Goal: Information Seeking & Learning: Learn about a topic

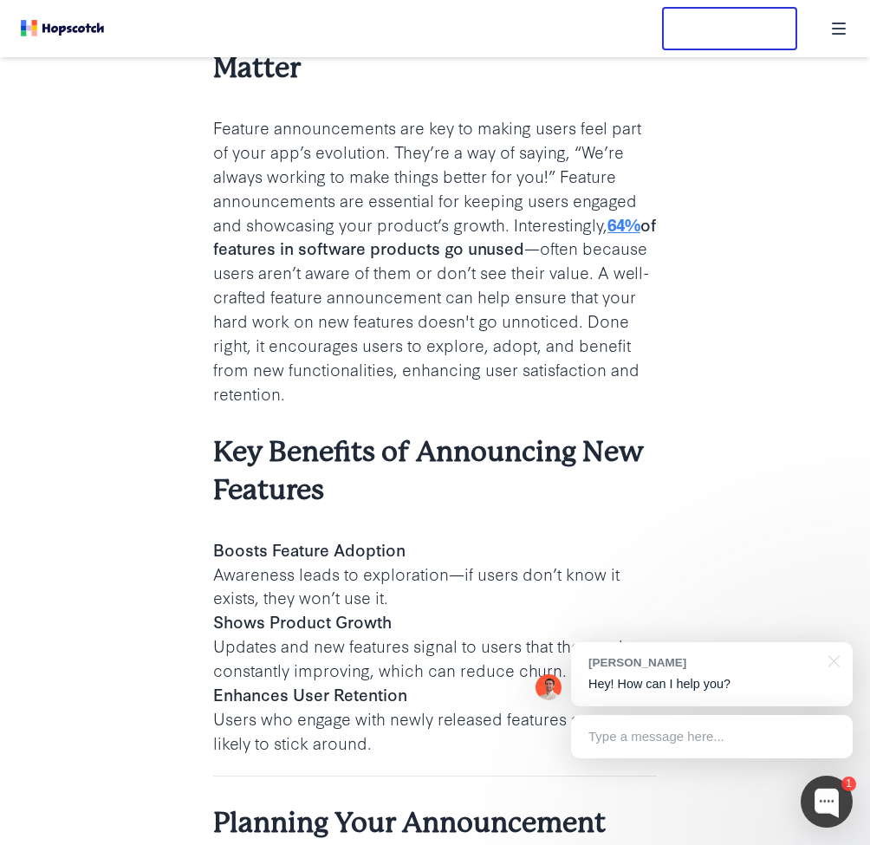
scroll to position [2378, 0]
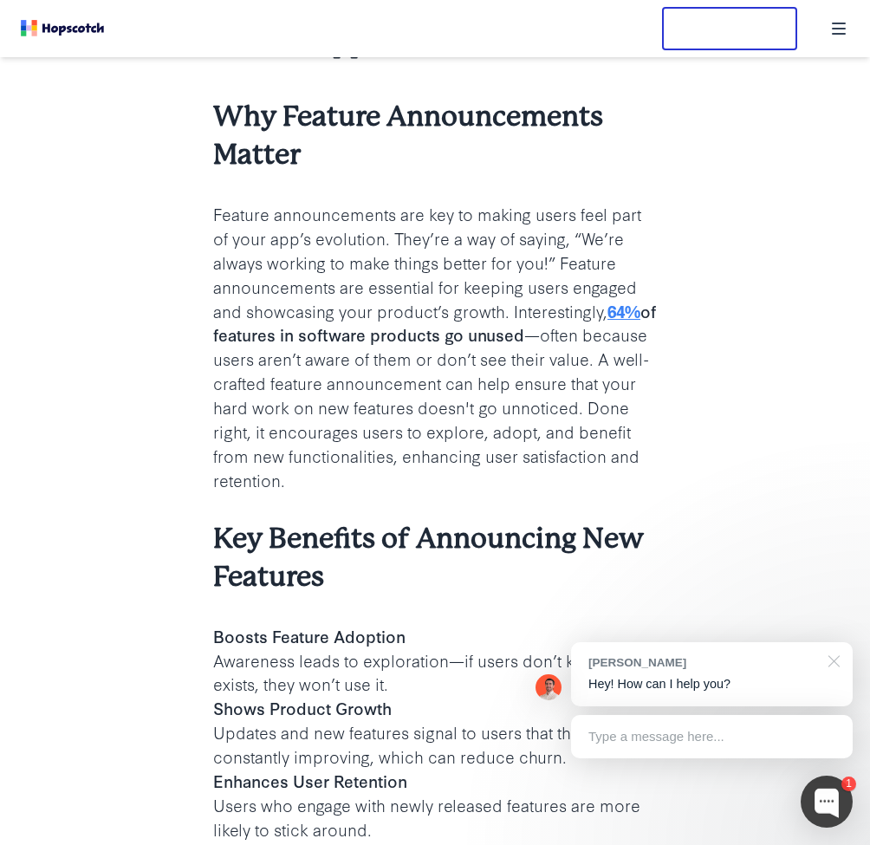
click at [835, 666] on div at bounding box center [830, 660] width 43 height 36
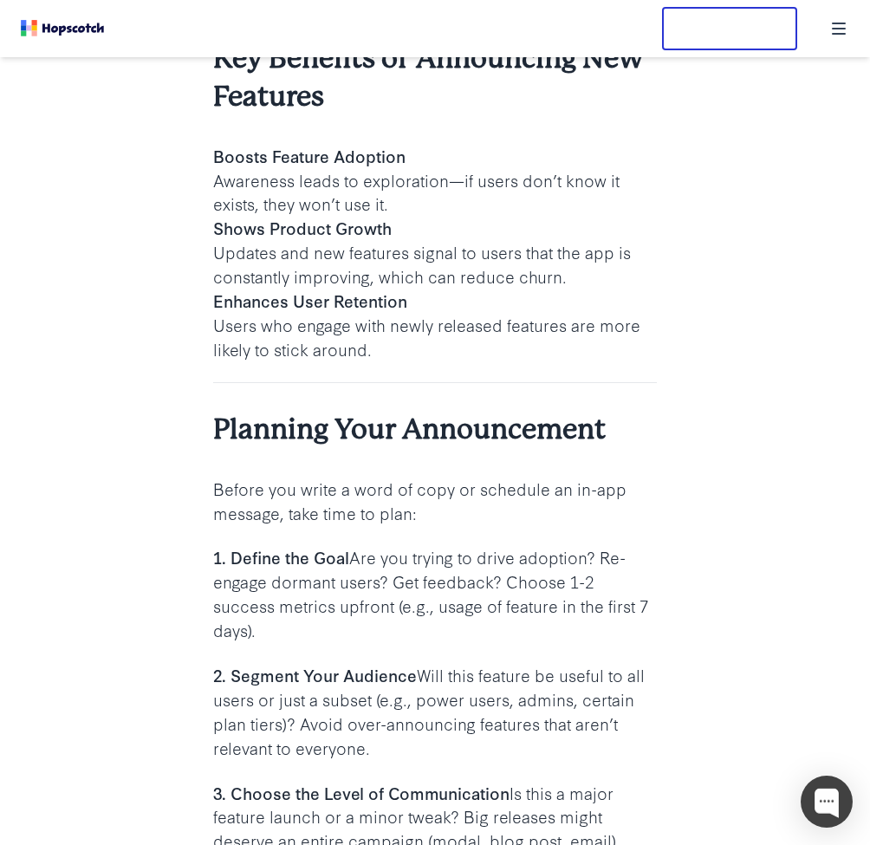
scroll to position [2835, 0]
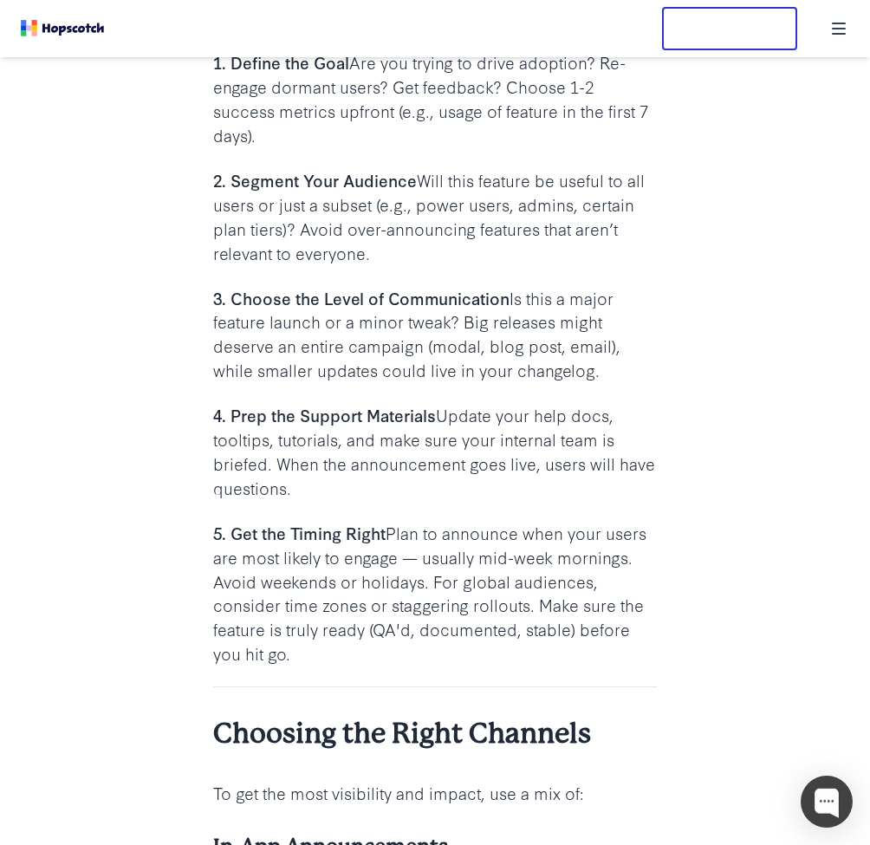
scroll to position [3402, 0]
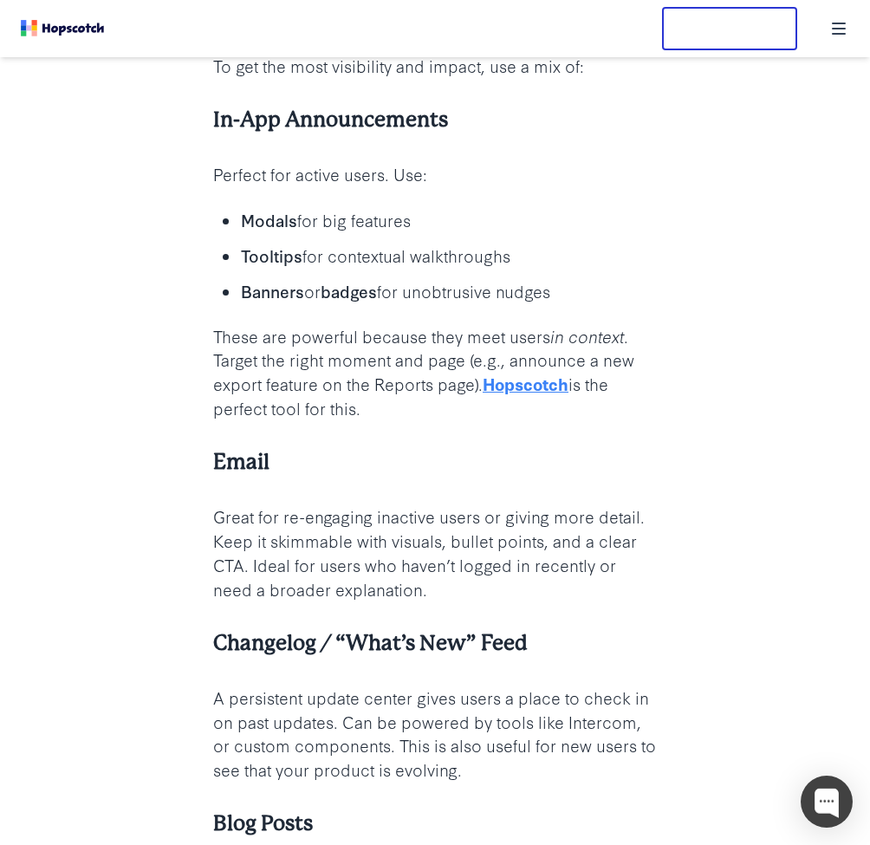
scroll to position [4090, 0]
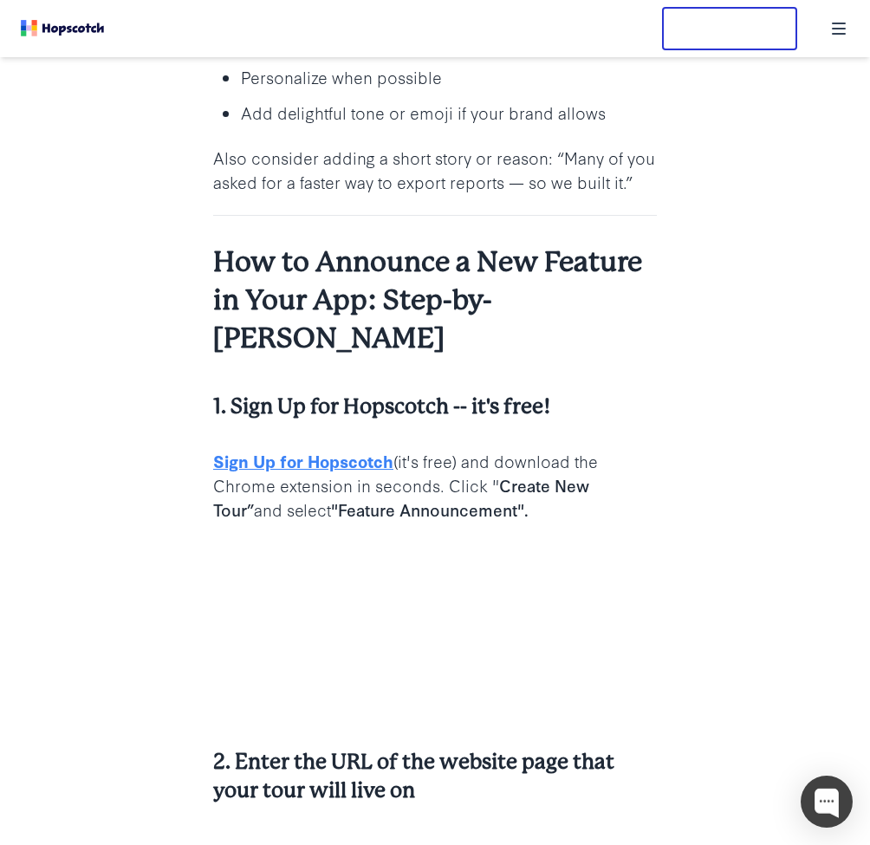
scroll to position [5823, 0]
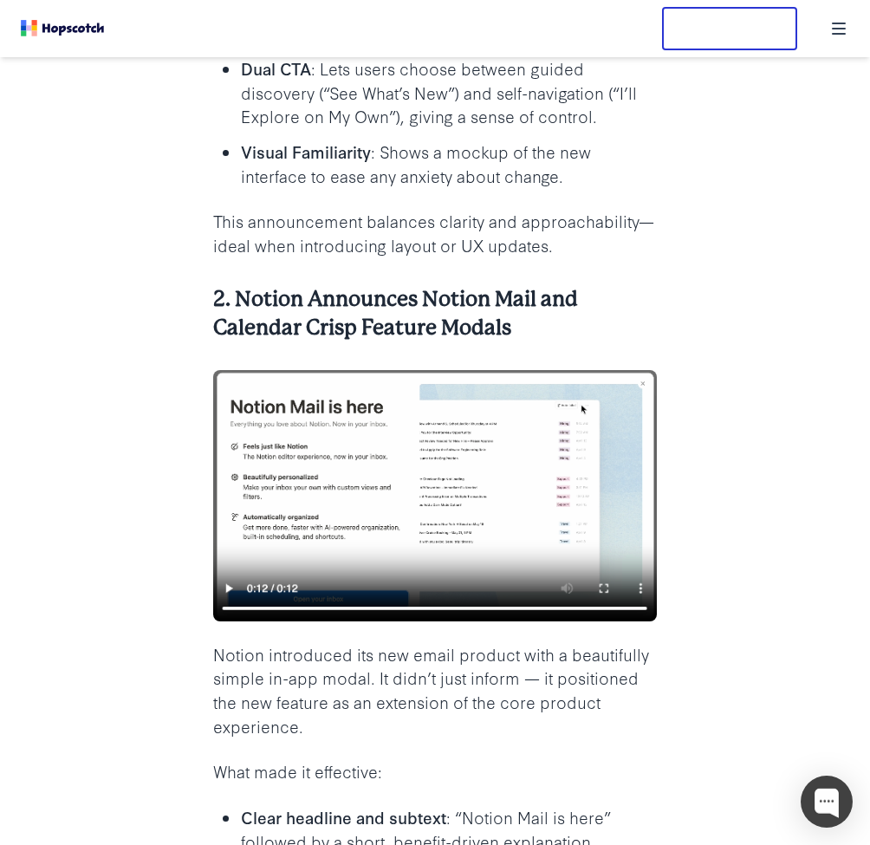
scroll to position [8449, 0]
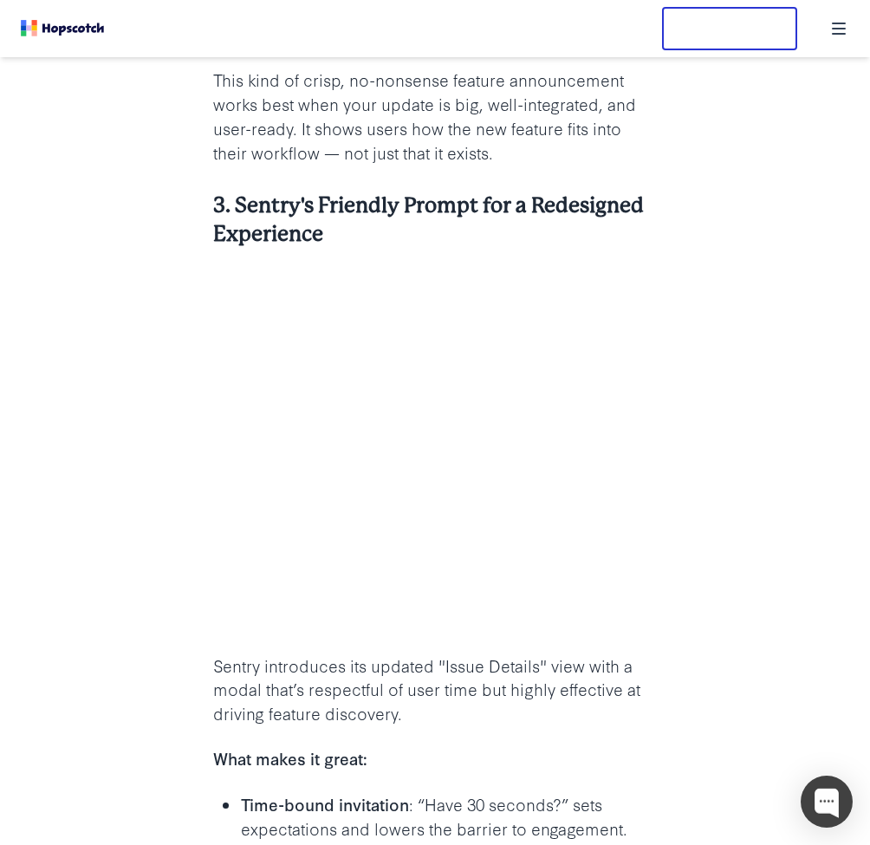
scroll to position [9882, 0]
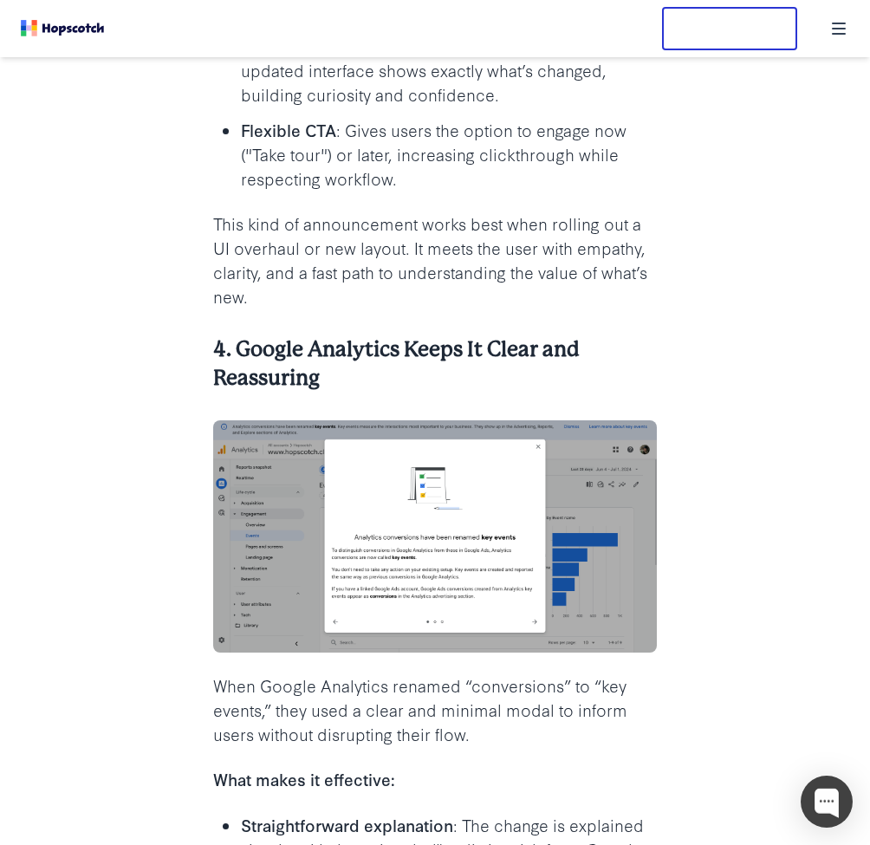
click at [102, 449] on article "How to Announce a New Feature in Your App Author: [PERSON_NAME] Updated: [DATE]…" at bounding box center [435, 180] width 828 height 21790
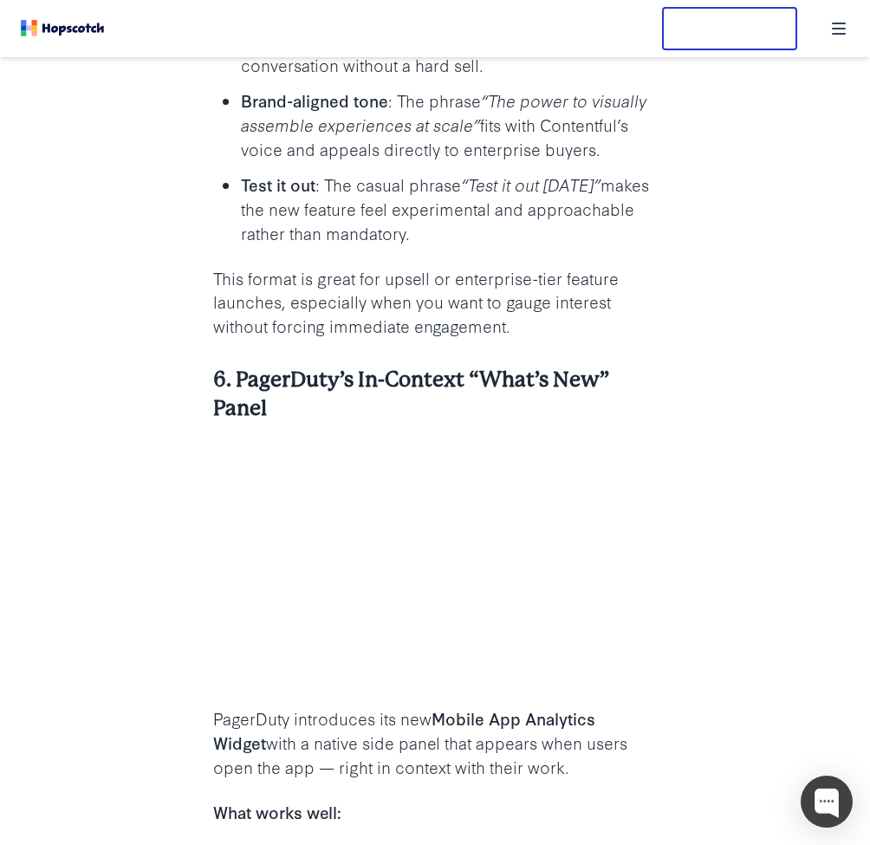
scroll to position [12401, 0]
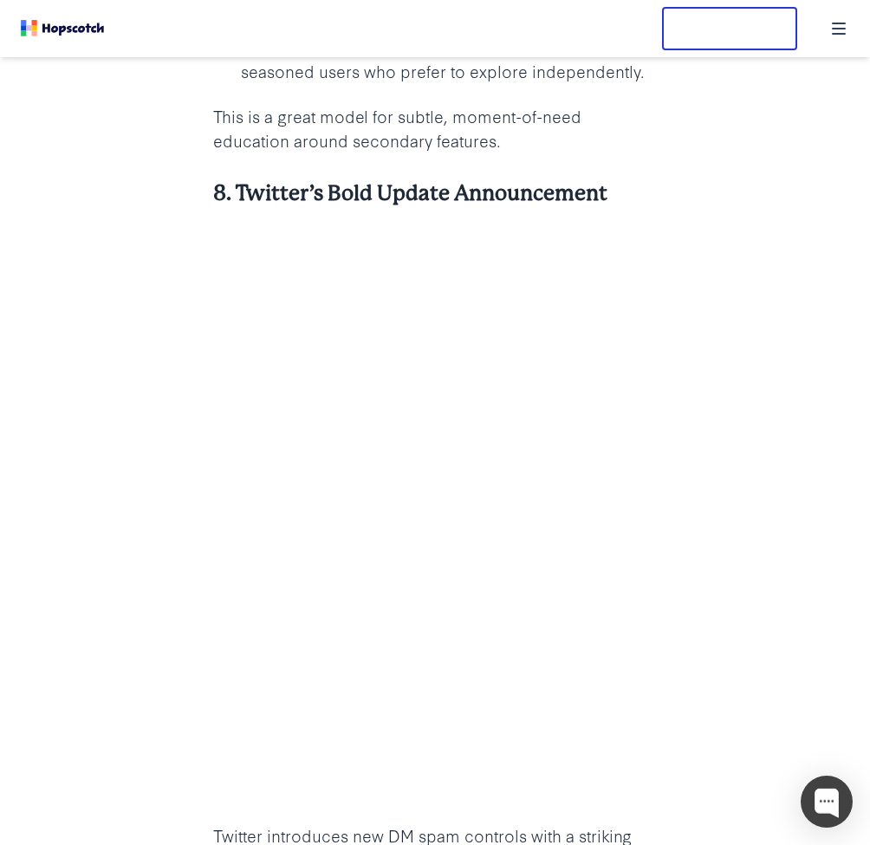
scroll to position [14308, 0]
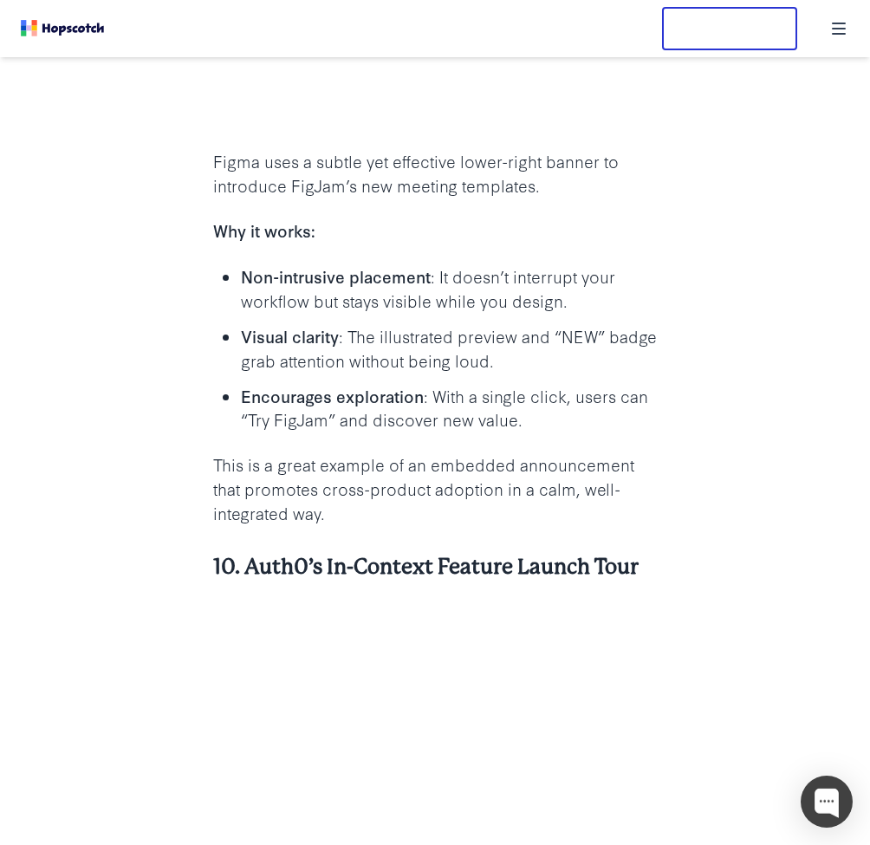
scroll to position [15803, 0]
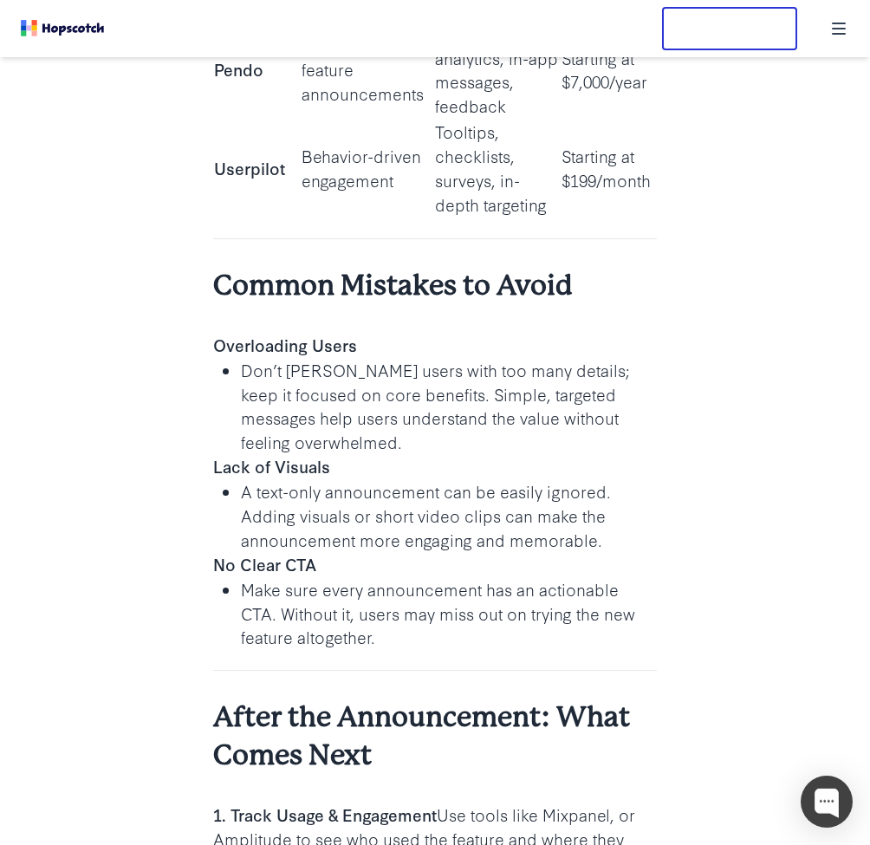
scroll to position [18899, 0]
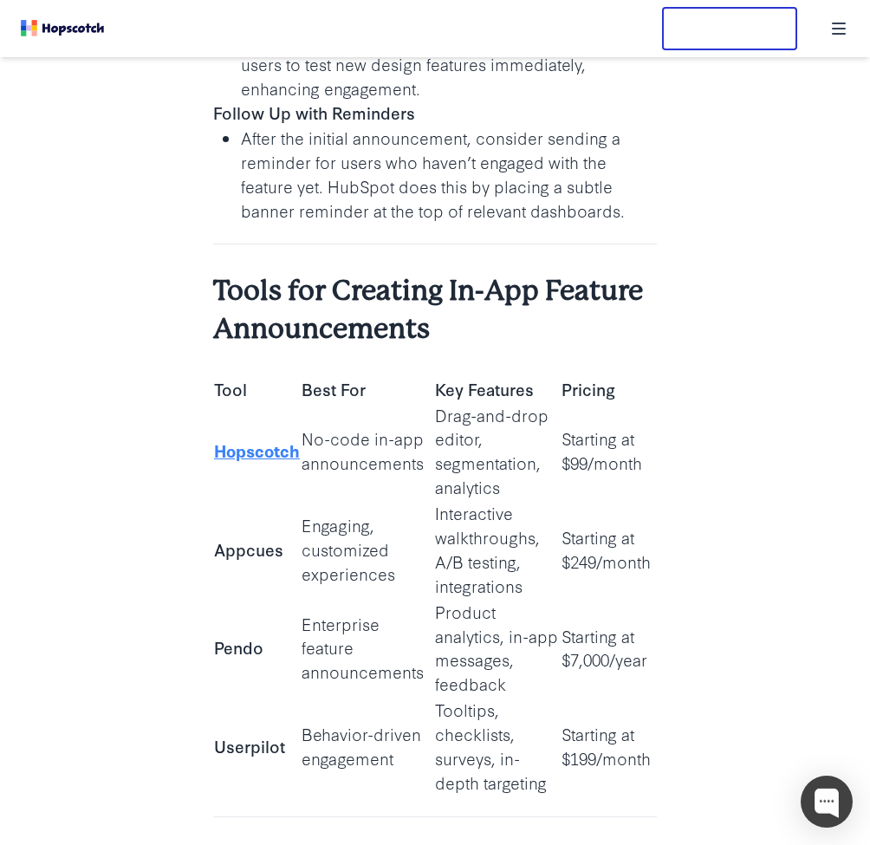
scroll to position [18054, 0]
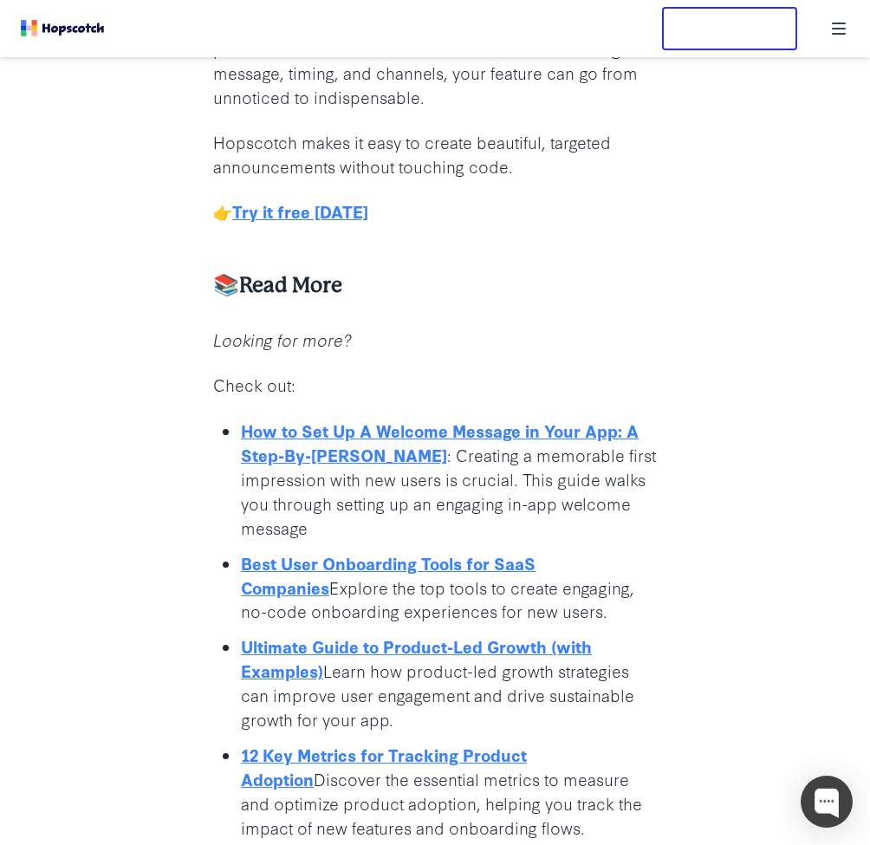
scroll to position [20743, 0]
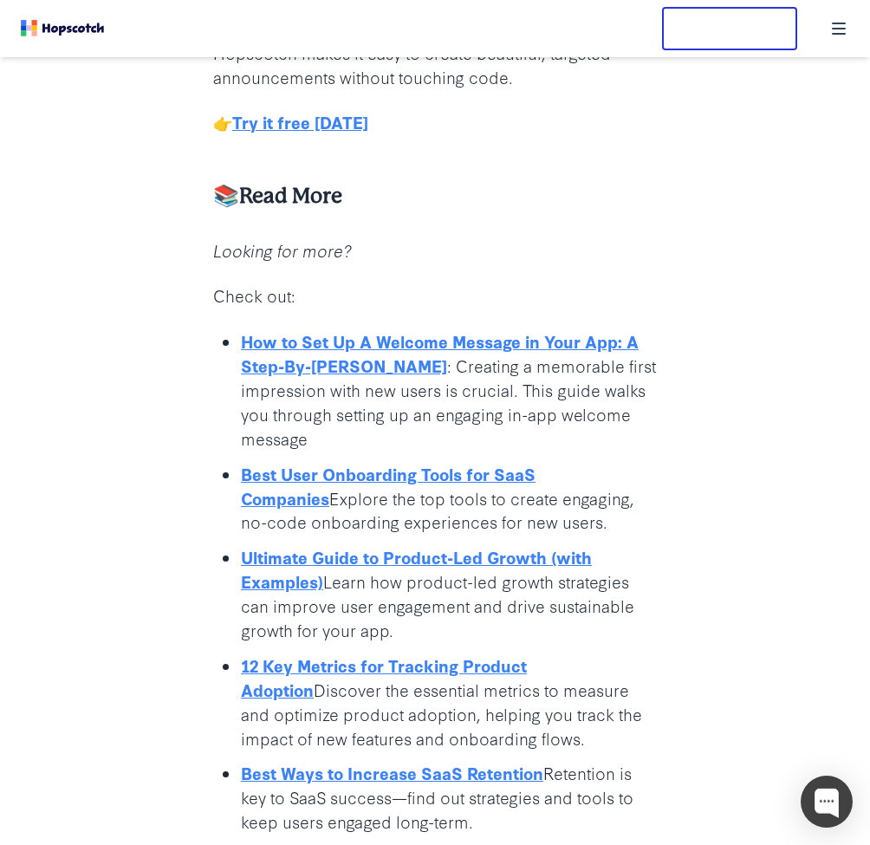
drag, startPoint x: 821, startPoint y: 451, endPoint x: 781, endPoint y: 477, distance: 47.6
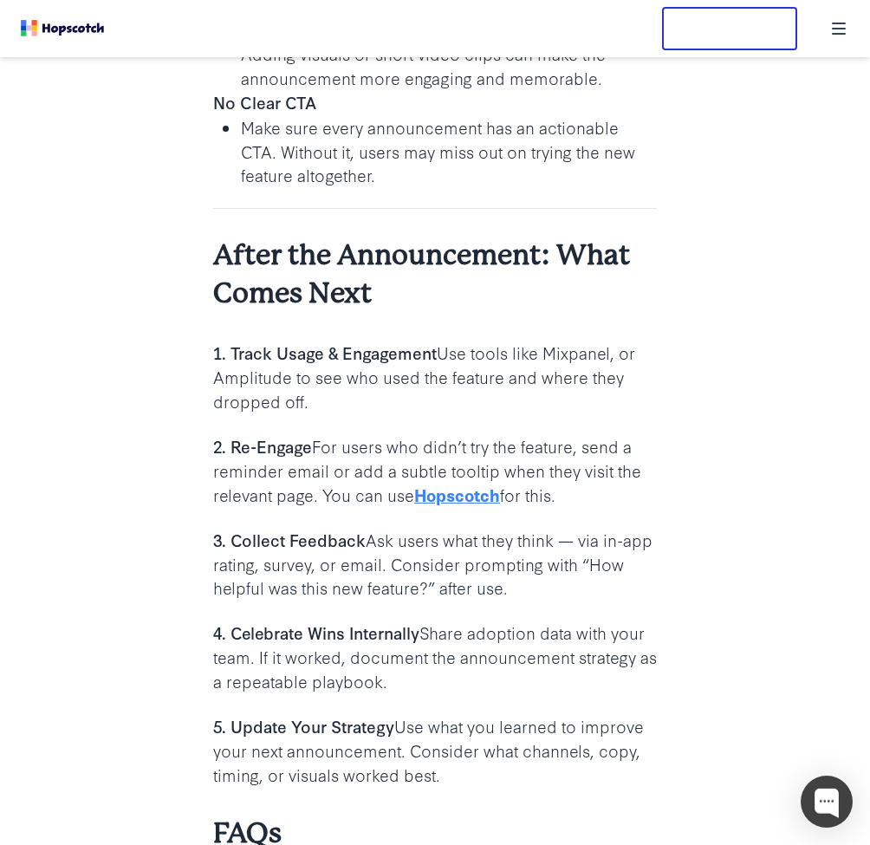
scroll to position [18916, 0]
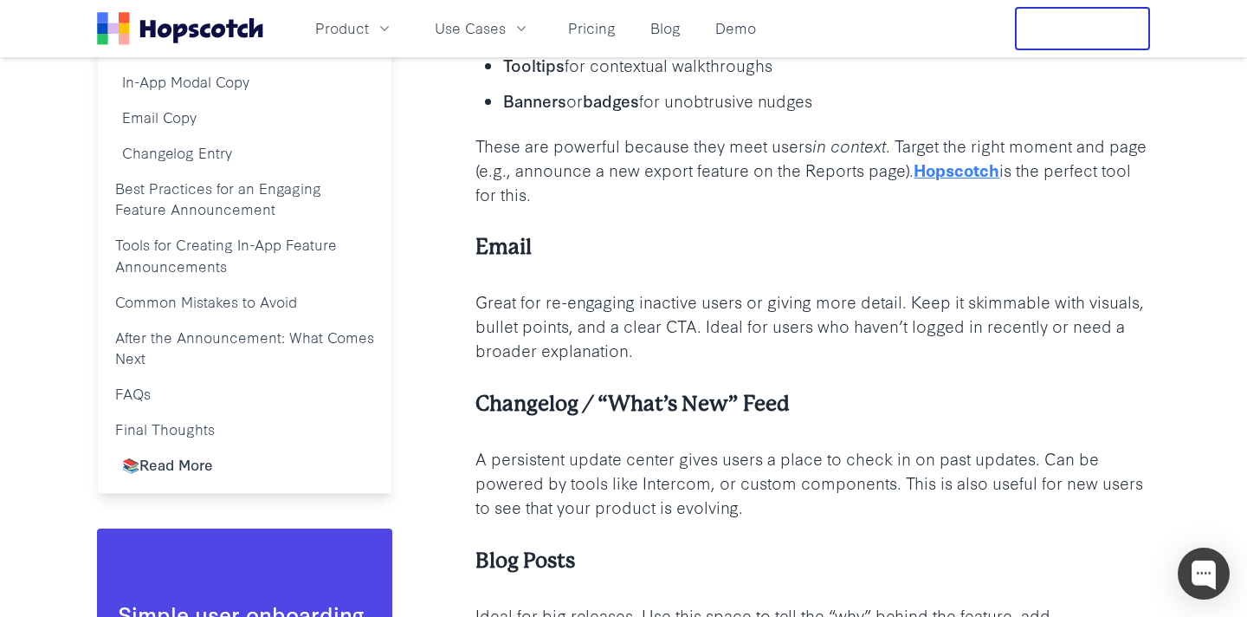
scroll to position [1796, 0]
